Goal: Task Accomplishment & Management: Use online tool/utility

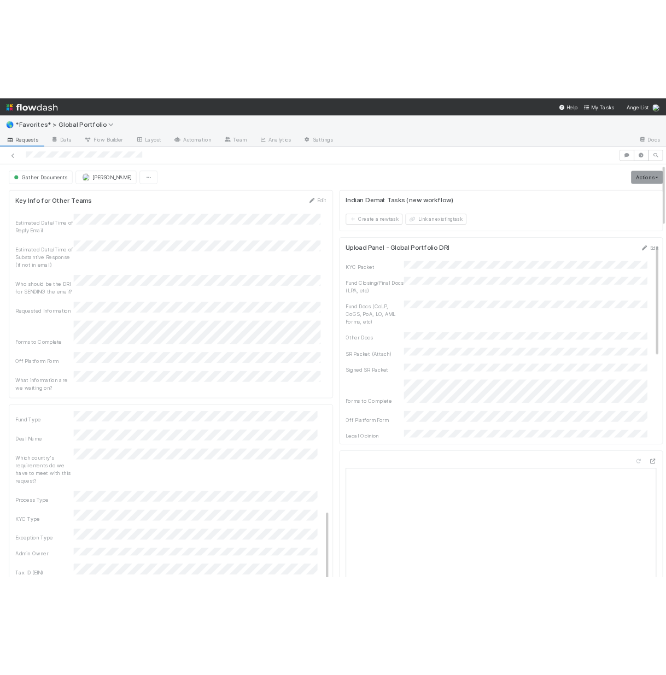
scroll to position [219, 0]
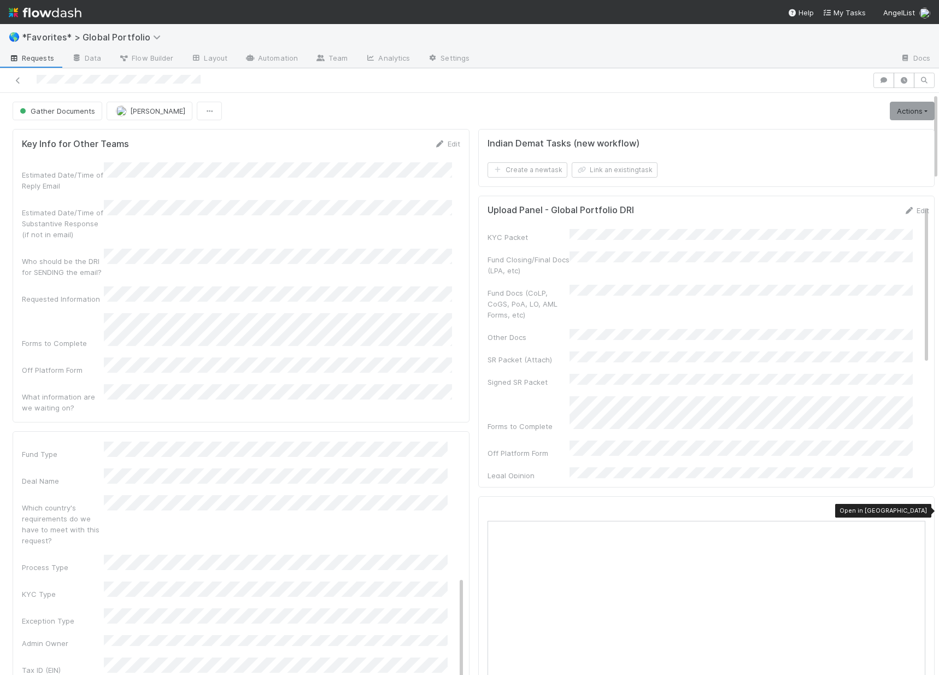
click at [914, 508] on icon at bounding box center [919, 511] width 11 height 7
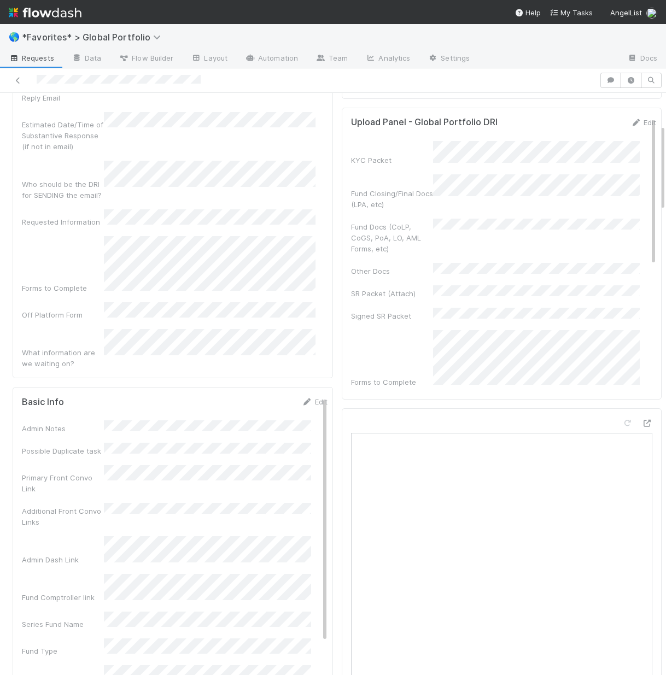
scroll to position [0, 0]
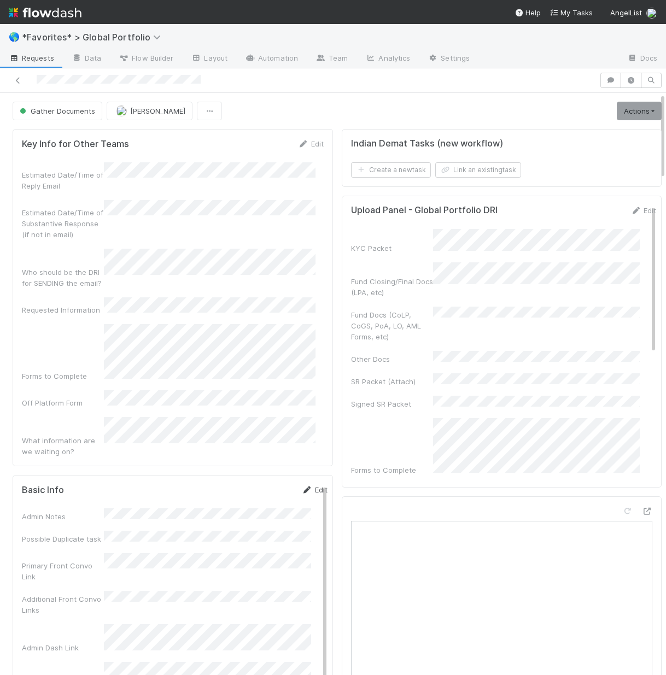
click at [302, 485] on link "Edit" at bounding box center [315, 489] width 26 height 9
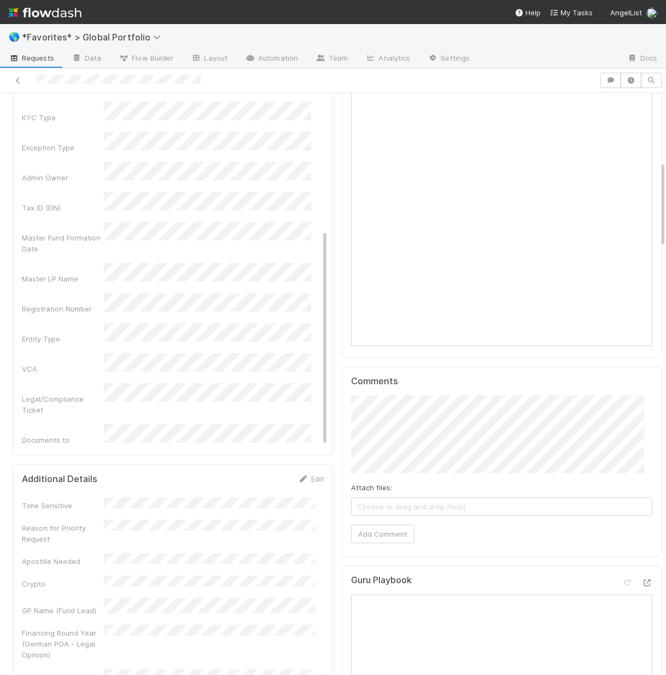
scroll to position [497, 0]
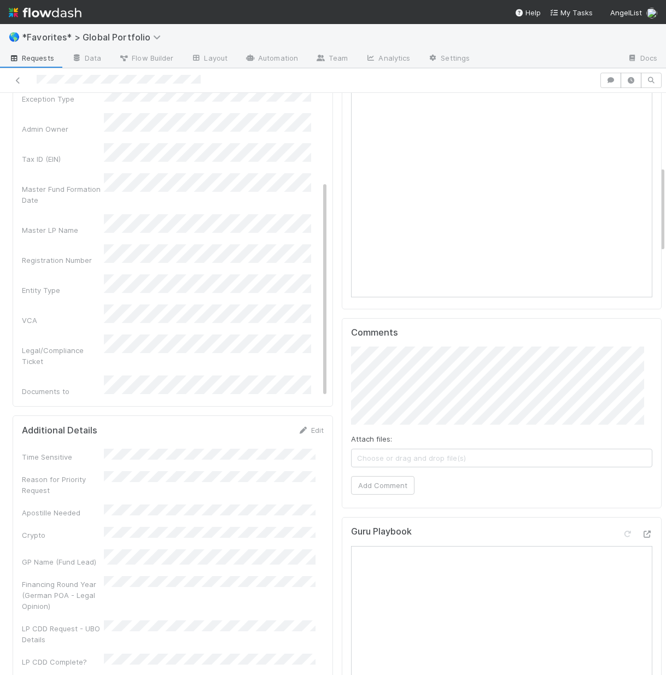
drag, startPoint x: 59, startPoint y: 266, endPoint x: 96, endPoint y: 236, distance: 47.7
click at [60, 386] on div "Documents to Generate" at bounding box center [63, 397] width 82 height 22
click at [170, 371] on div "No" at bounding box center [209, 369] width 203 height 20
click at [55, 458] on div "Could have been self-served if shelf/data room solution existed?" at bounding box center [174, 479] width 305 height 43
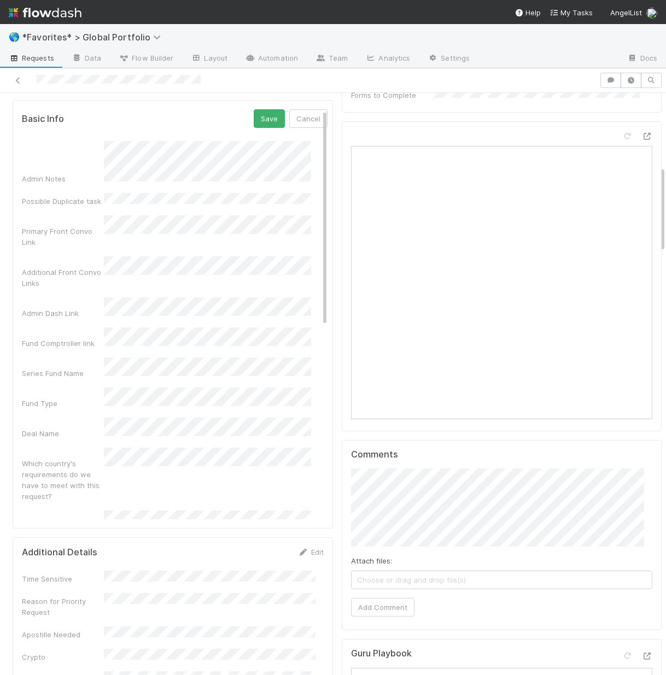
scroll to position [133, 0]
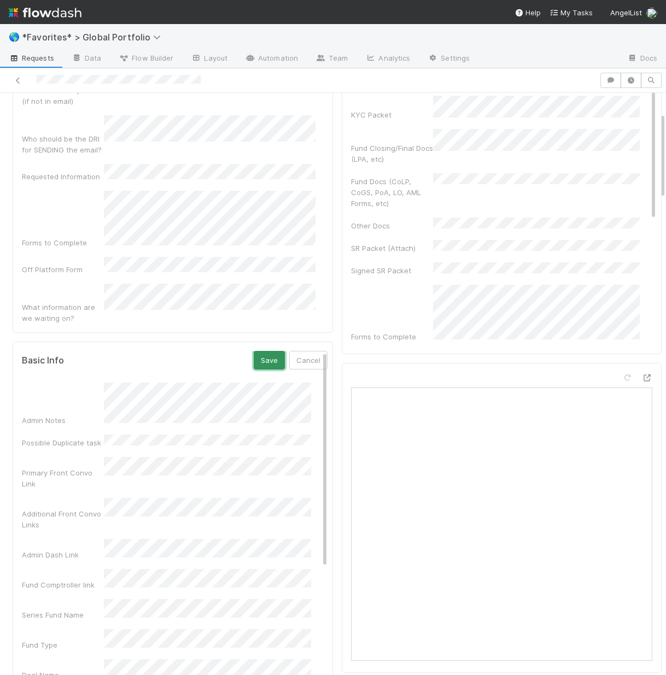
click at [254, 351] on button "Save" at bounding box center [269, 360] width 31 height 19
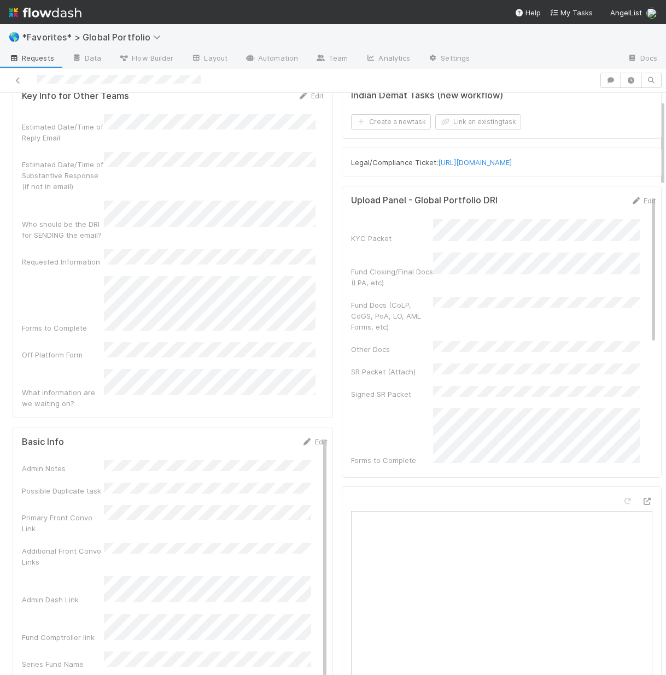
scroll to position [0, 0]
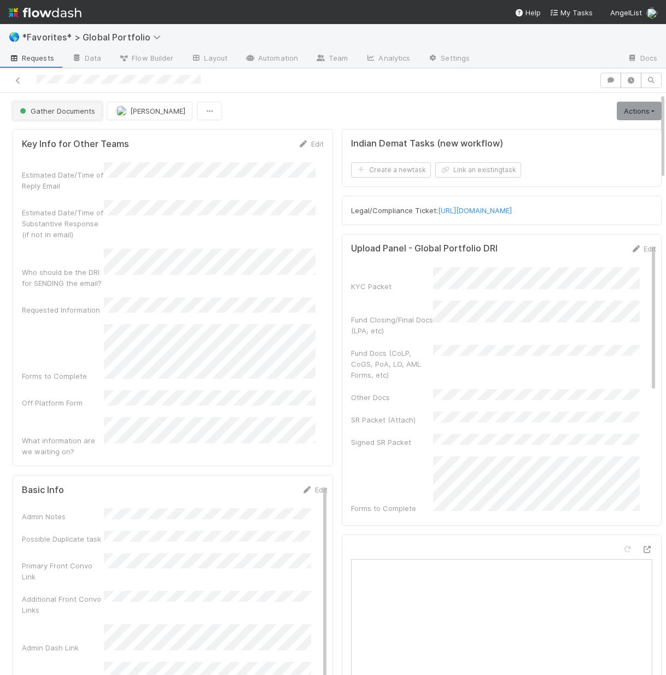
click at [60, 107] on span "Gather Documents" at bounding box center [56, 111] width 78 height 9
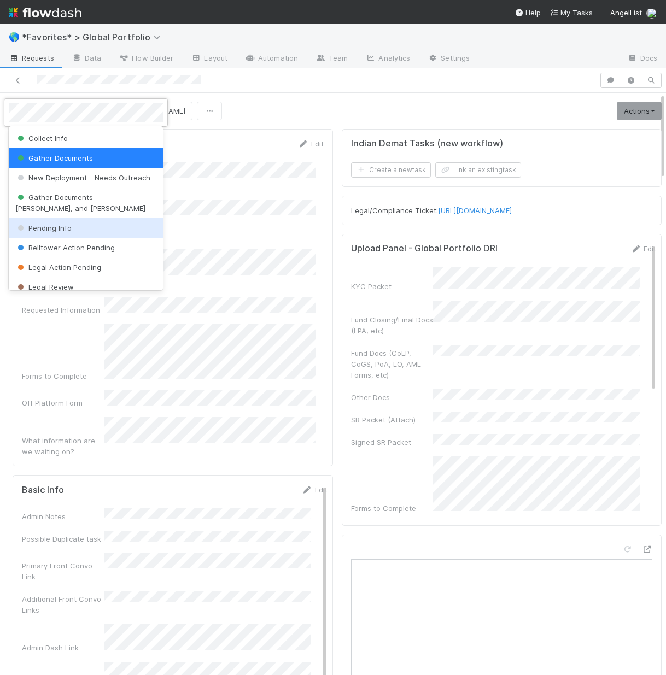
click at [68, 230] on span "Pending Info" at bounding box center [43, 228] width 56 height 9
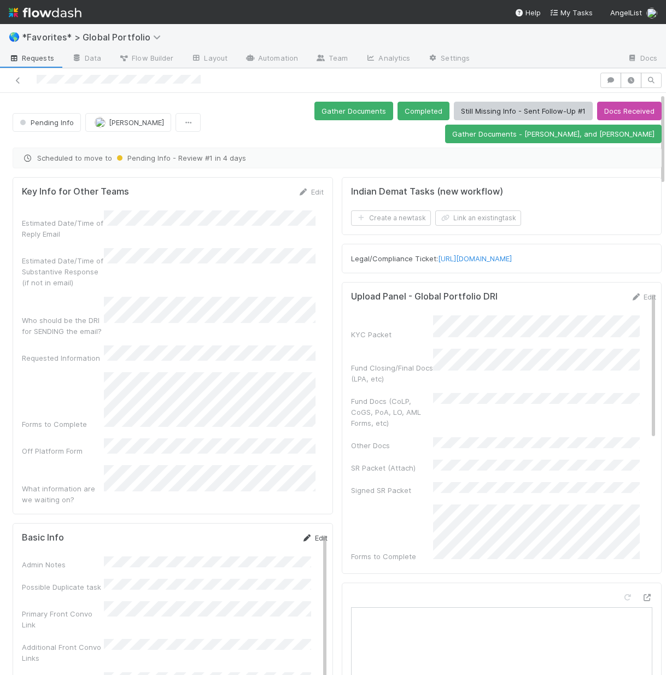
click at [303, 533] on link "Edit" at bounding box center [315, 537] width 26 height 9
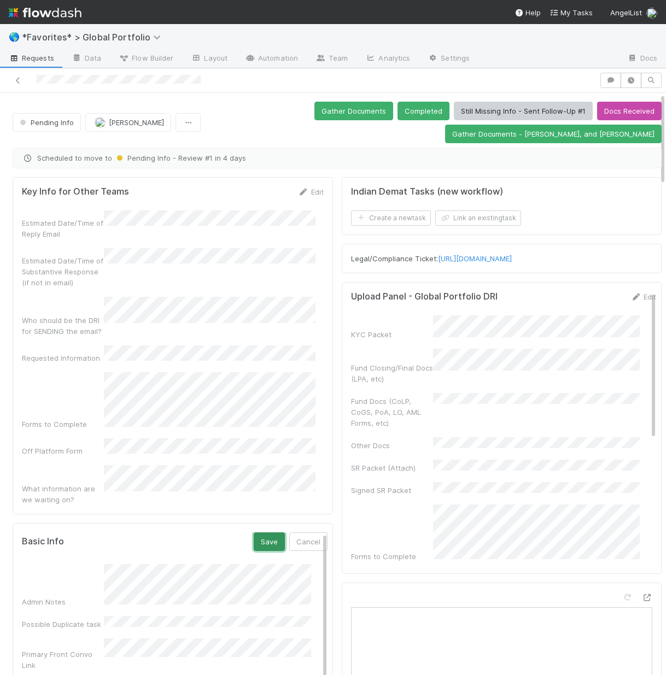
click at [254, 532] on button "Save" at bounding box center [269, 541] width 31 height 19
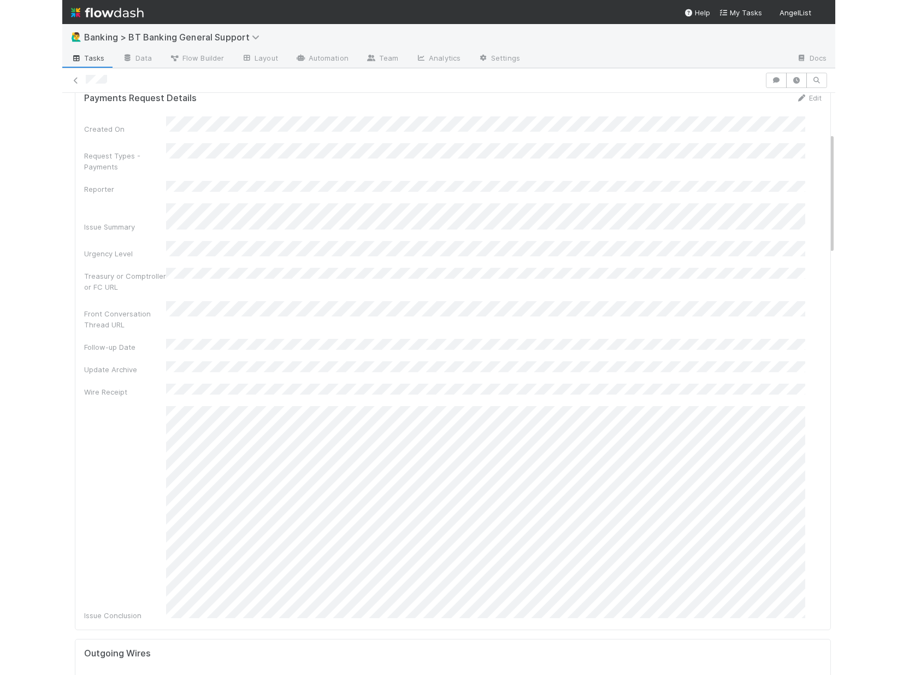
scroll to position [205, 0]
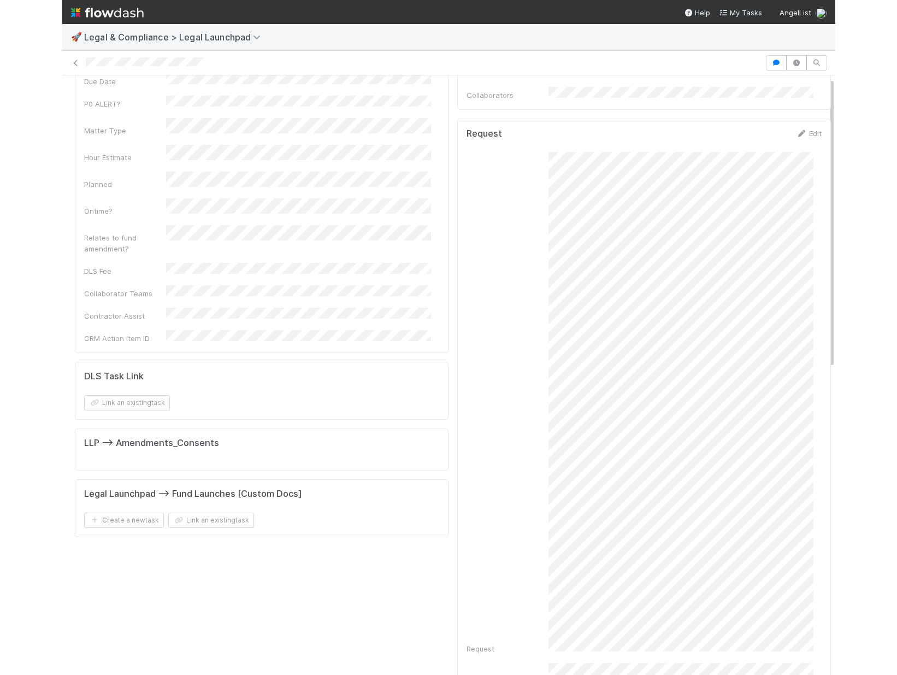
scroll to position [174, 0]
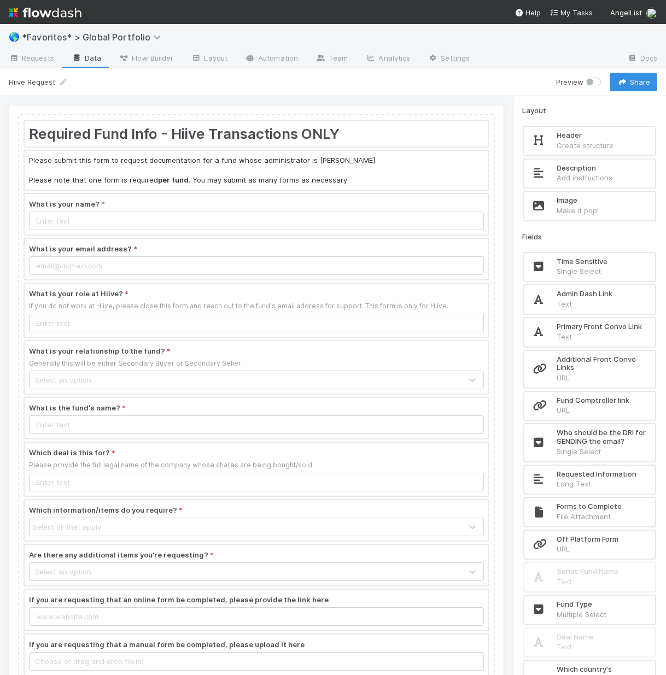
scroll to position [75, 0]
